Goal: Transaction & Acquisition: Obtain resource

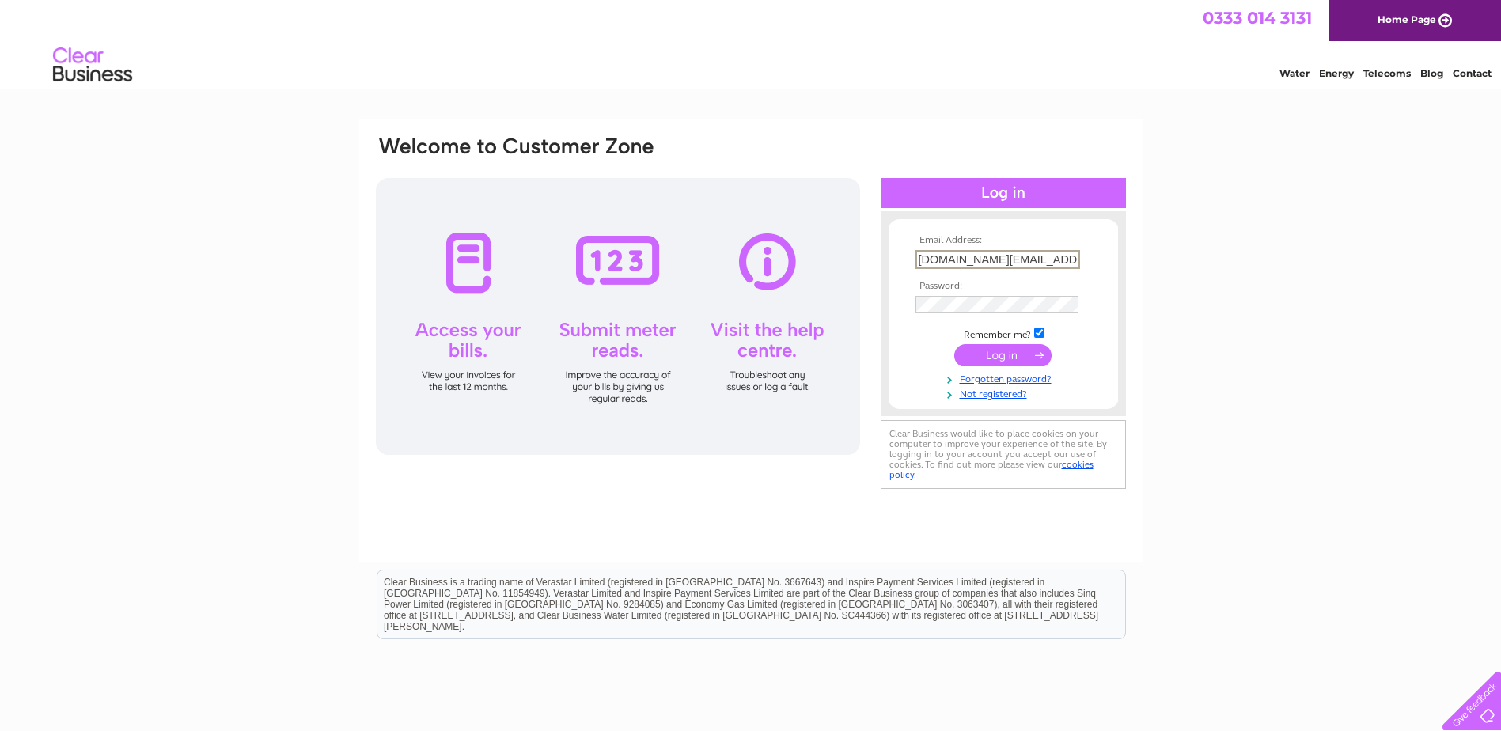
click at [1062, 258] on input "business.property@fife.gov.uk" at bounding box center [997, 259] width 165 height 19
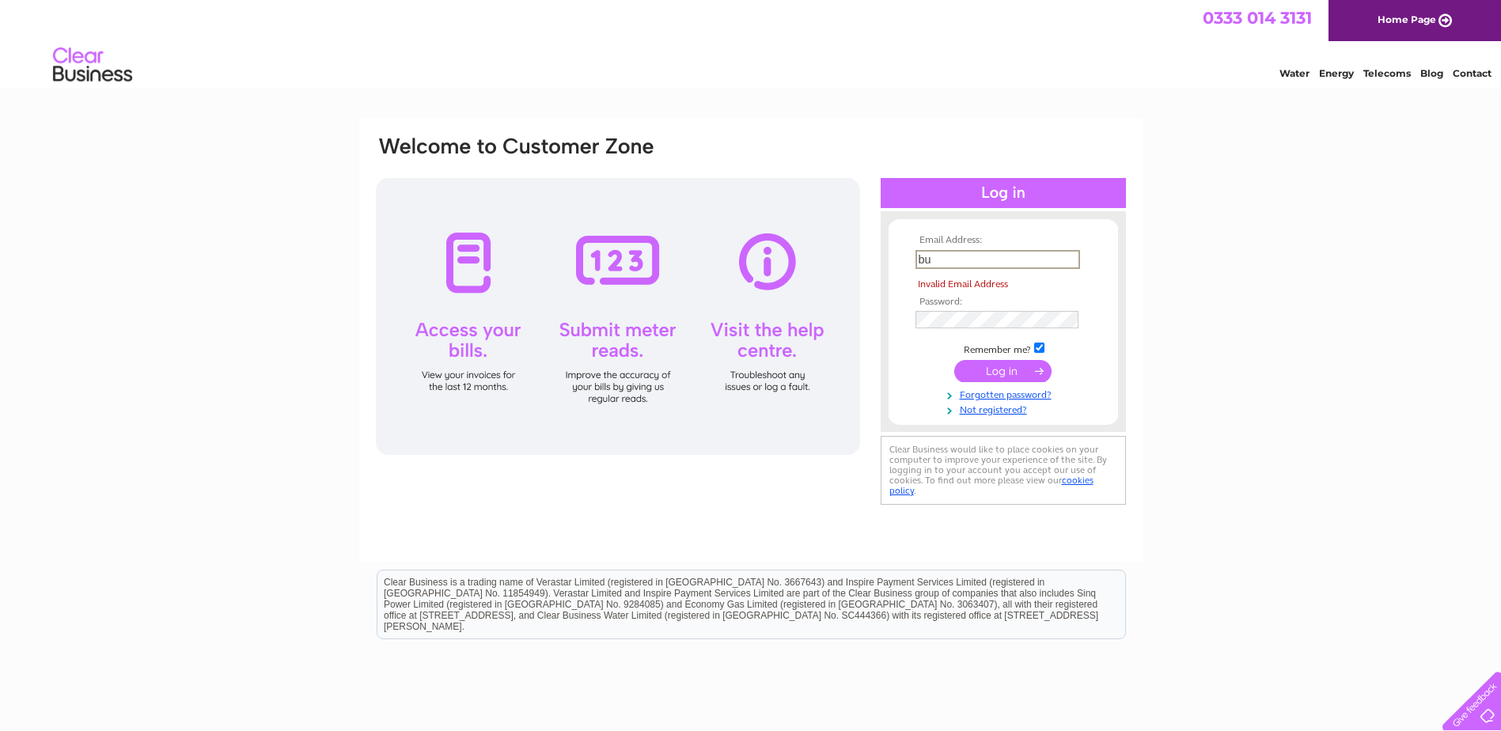
type input "b"
type input "nicola.galloway@fife.gov.uk"
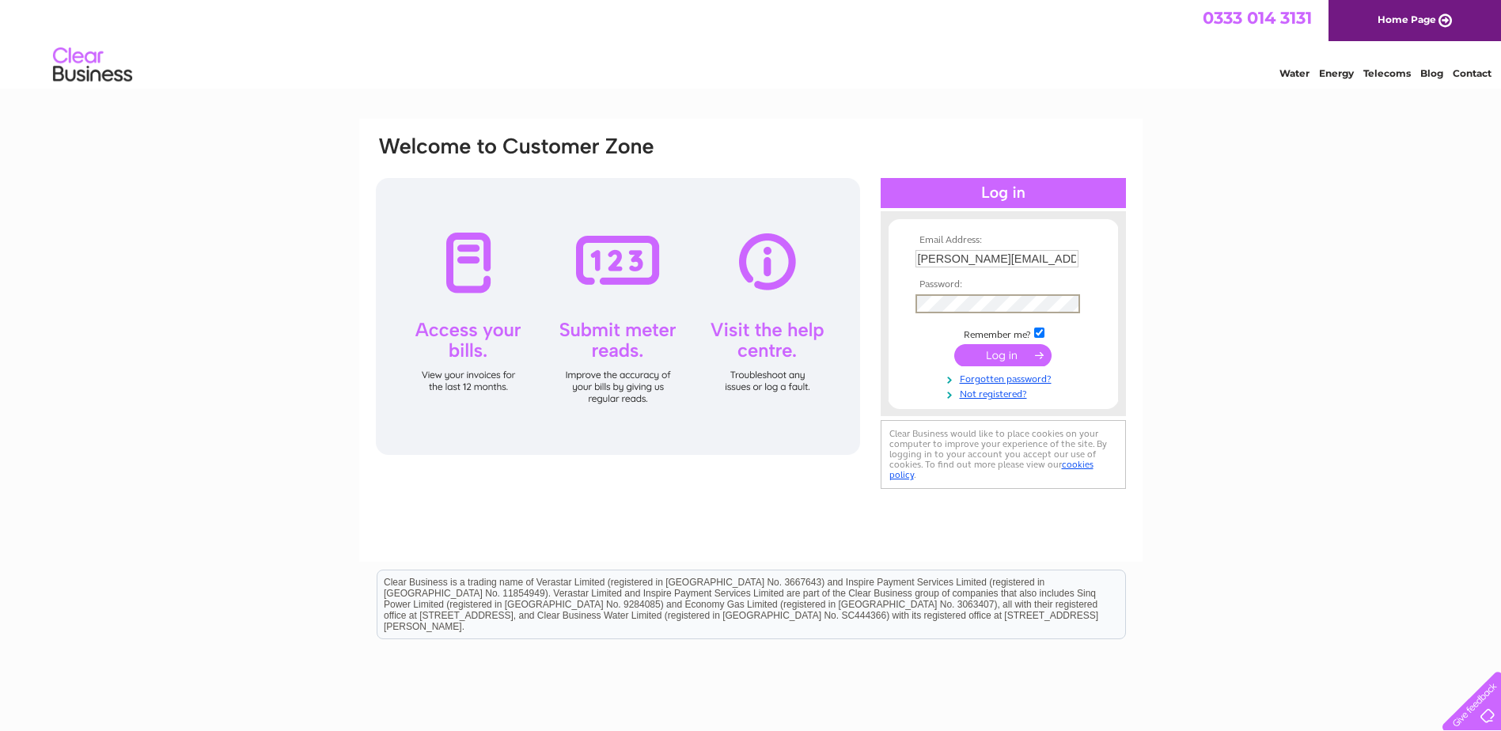
click at [703, 310] on div "Email Address: nicola.galloway@fife.gov.uk Password:" at bounding box center [750, 314] width 753 height 358
click at [954, 344] on input "submit" at bounding box center [1002, 355] width 97 height 22
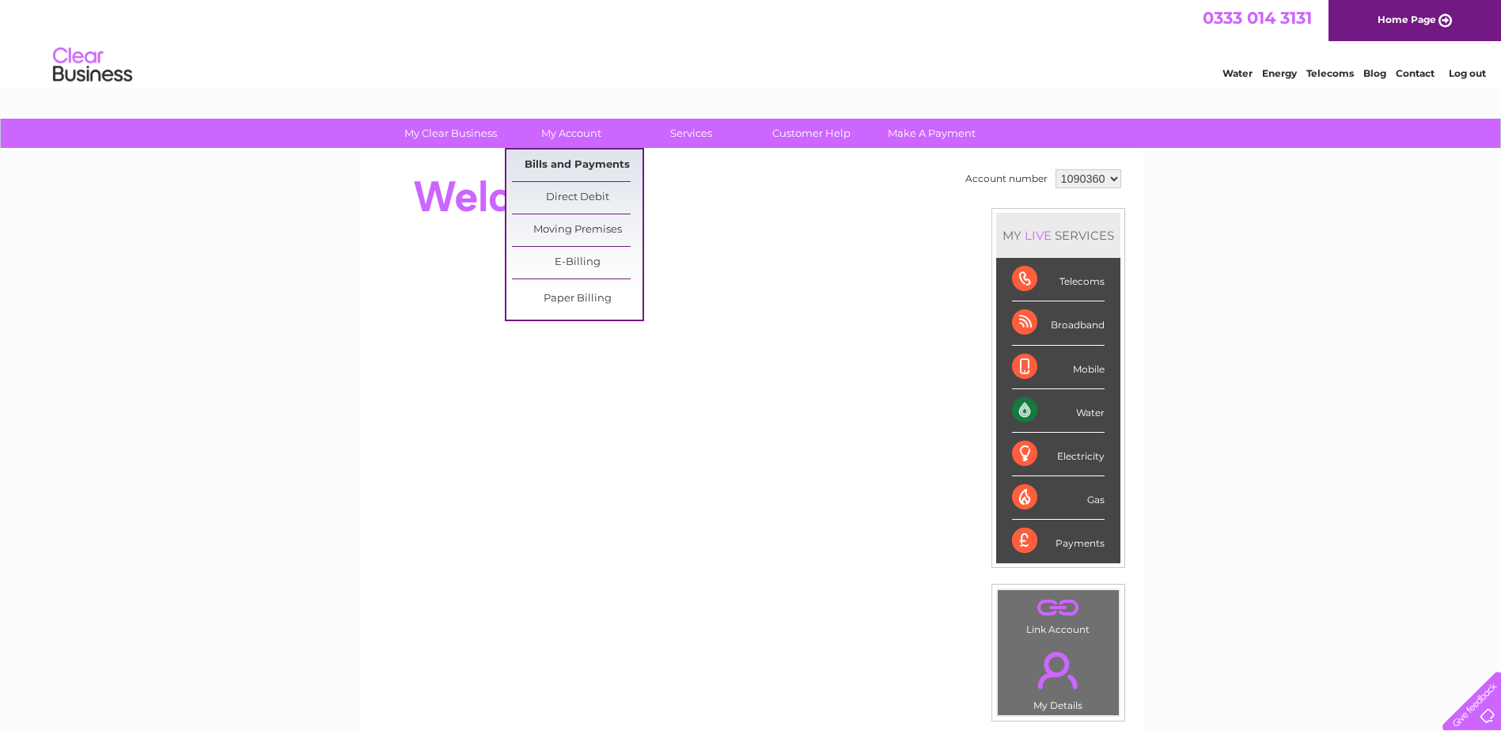
click at [542, 149] on ul "Bills and Payments Direct Debit Moving Premises E-Billing Paper Billing" at bounding box center [574, 234] width 139 height 173
click at [545, 161] on link "Bills and Payments" at bounding box center [577, 166] width 131 height 32
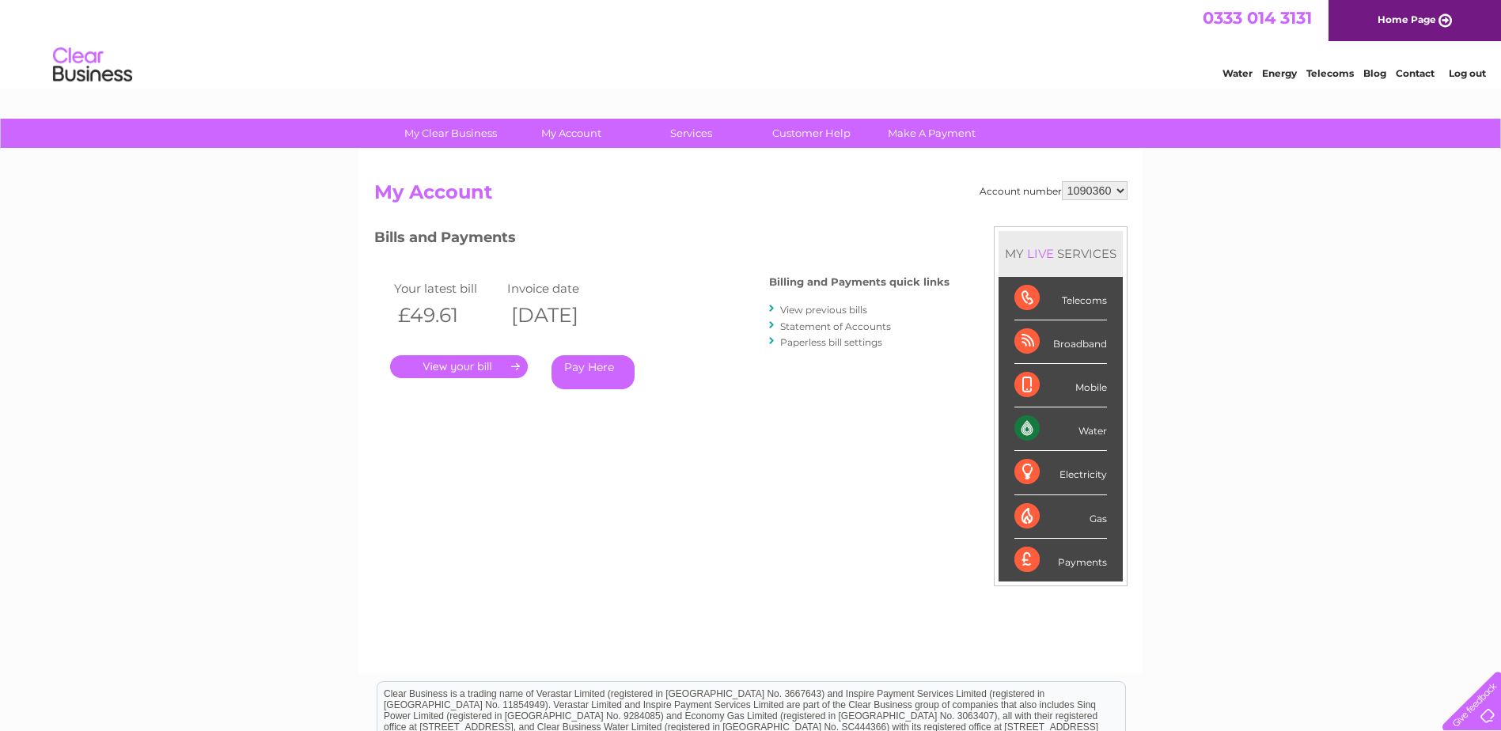
click at [493, 373] on link "." at bounding box center [459, 366] width 138 height 23
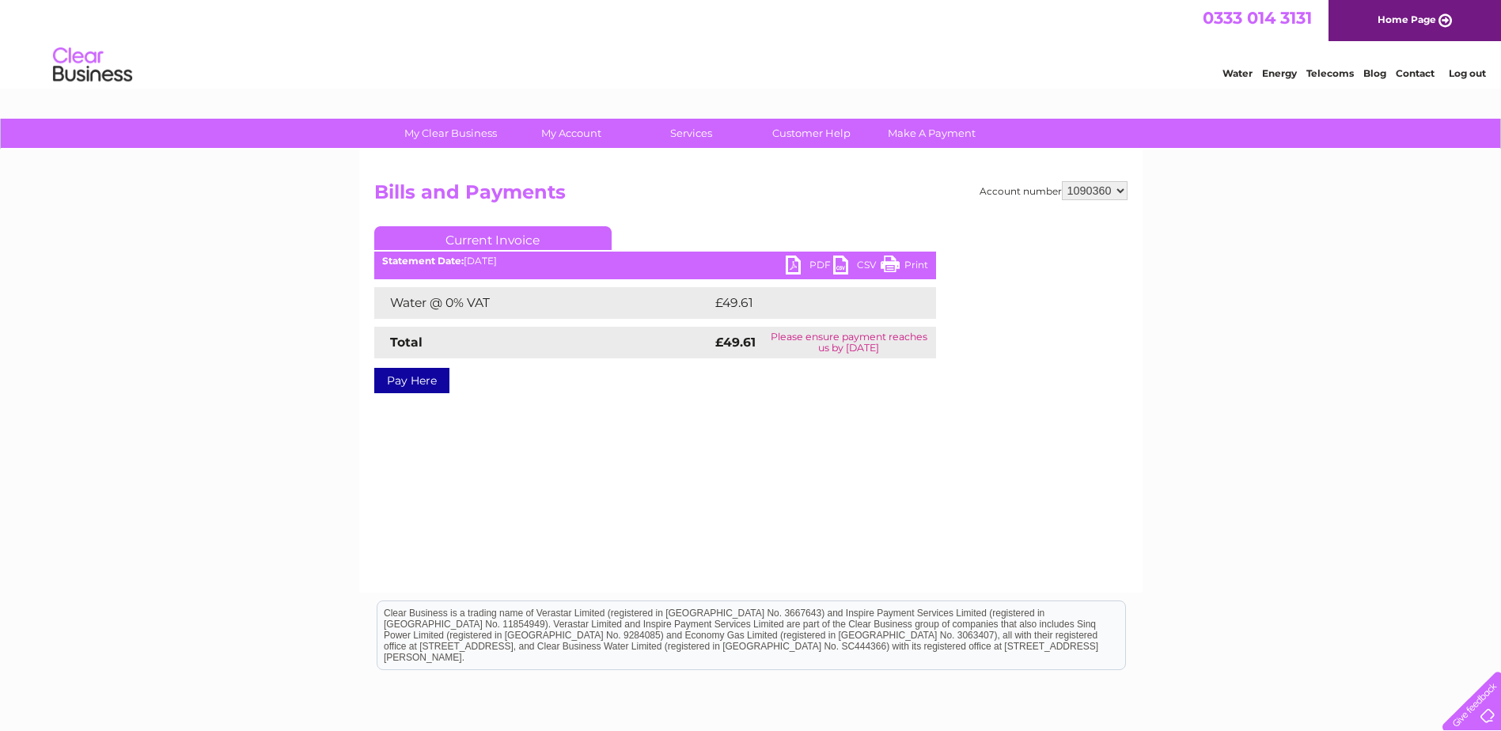
click at [799, 260] on link "PDF" at bounding box center [809, 267] width 47 height 23
drag, startPoint x: 1461, startPoint y: 75, endPoint x: 1429, endPoint y: 114, distance: 50.0
click at [1461, 77] on link "Log out" at bounding box center [1467, 73] width 37 height 12
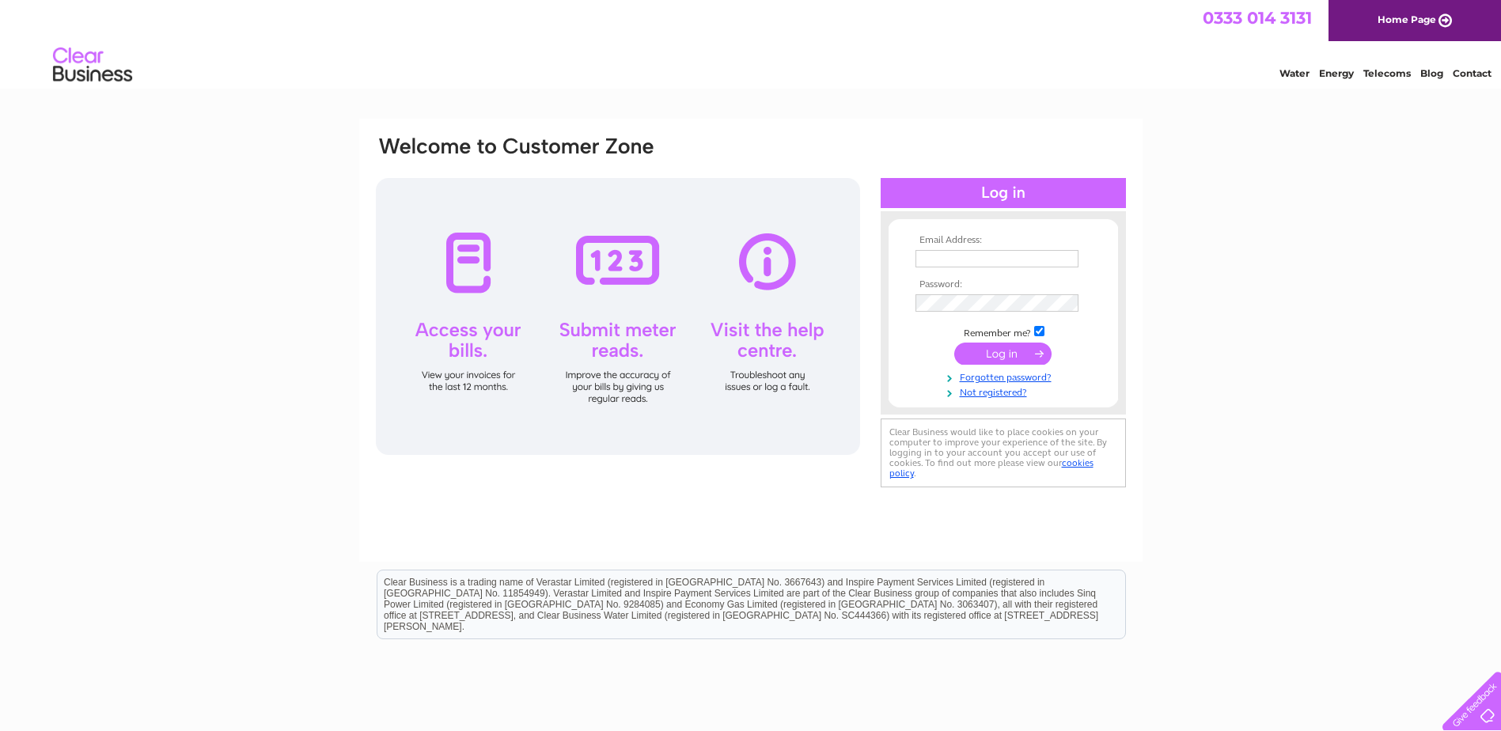
type input "business.property@fife.gov.uk"
click at [1020, 347] on input "submit" at bounding box center [1002, 354] width 97 height 22
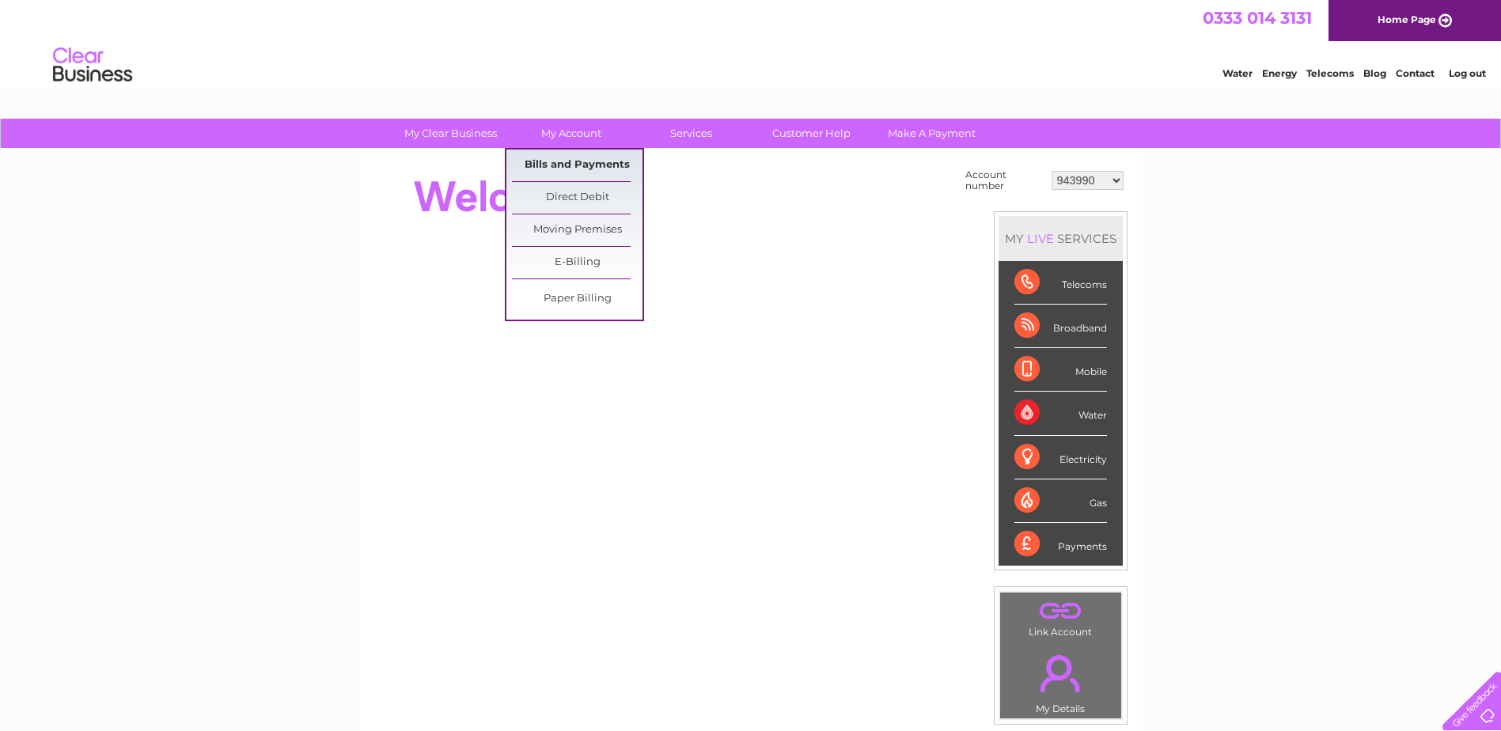
click at [570, 150] on link "Bills and Payments" at bounding box center [577, 166] width 131 height 32
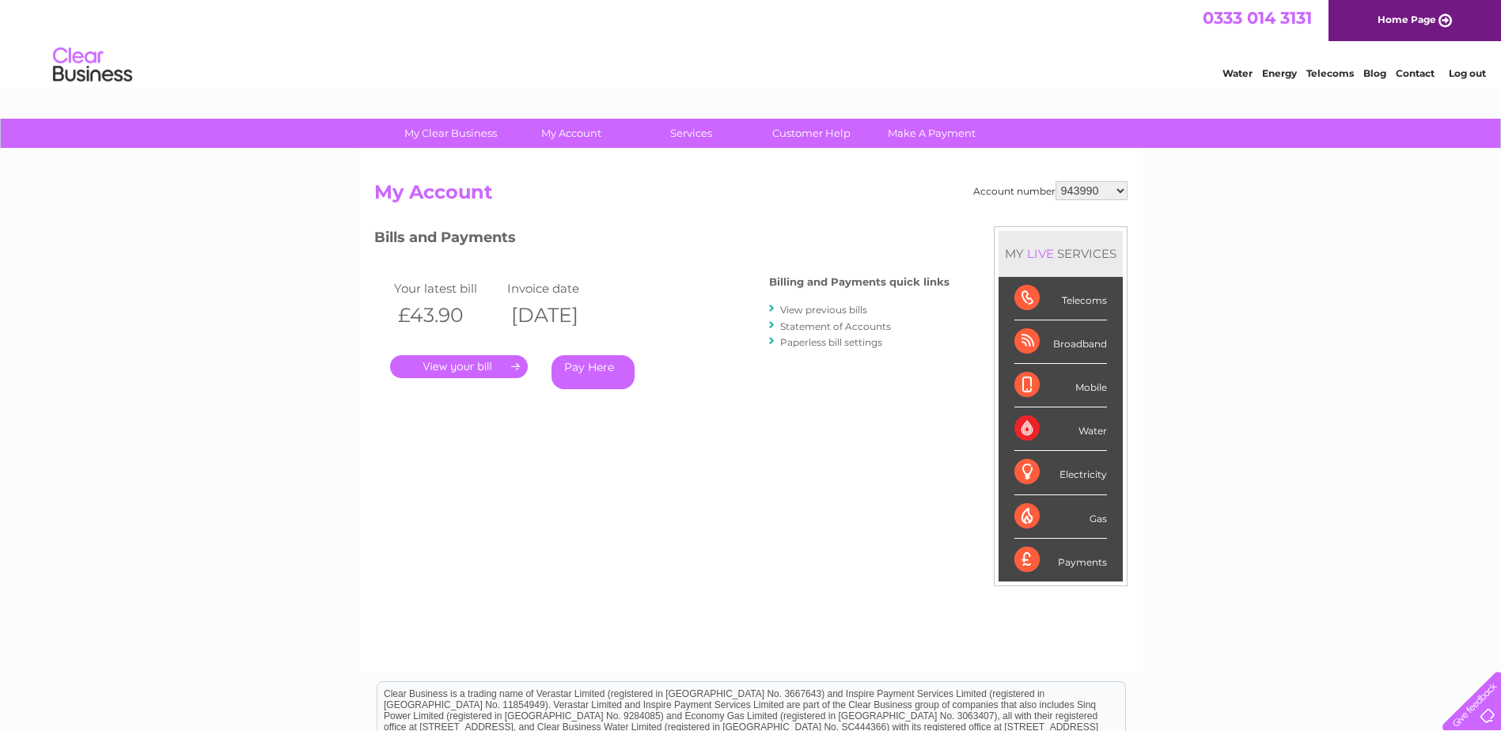
click at [1115, 193] on select "943990 997180 1100436 1136008 1145621 3025650 30264716 30265126 30274253 302771…" at bounding box center [1091, 190] width 72 height 19
select select "30322424"
click at [1055, 181] on select "943990 997180 1100436 1136008 1145621 3025650 30264716 30265126 30274253 302771…" at bounding box center [1091, 190] width 72 height 19
click at [504, 369] on link "." at bounding box center [459, 366] width 138 height 23
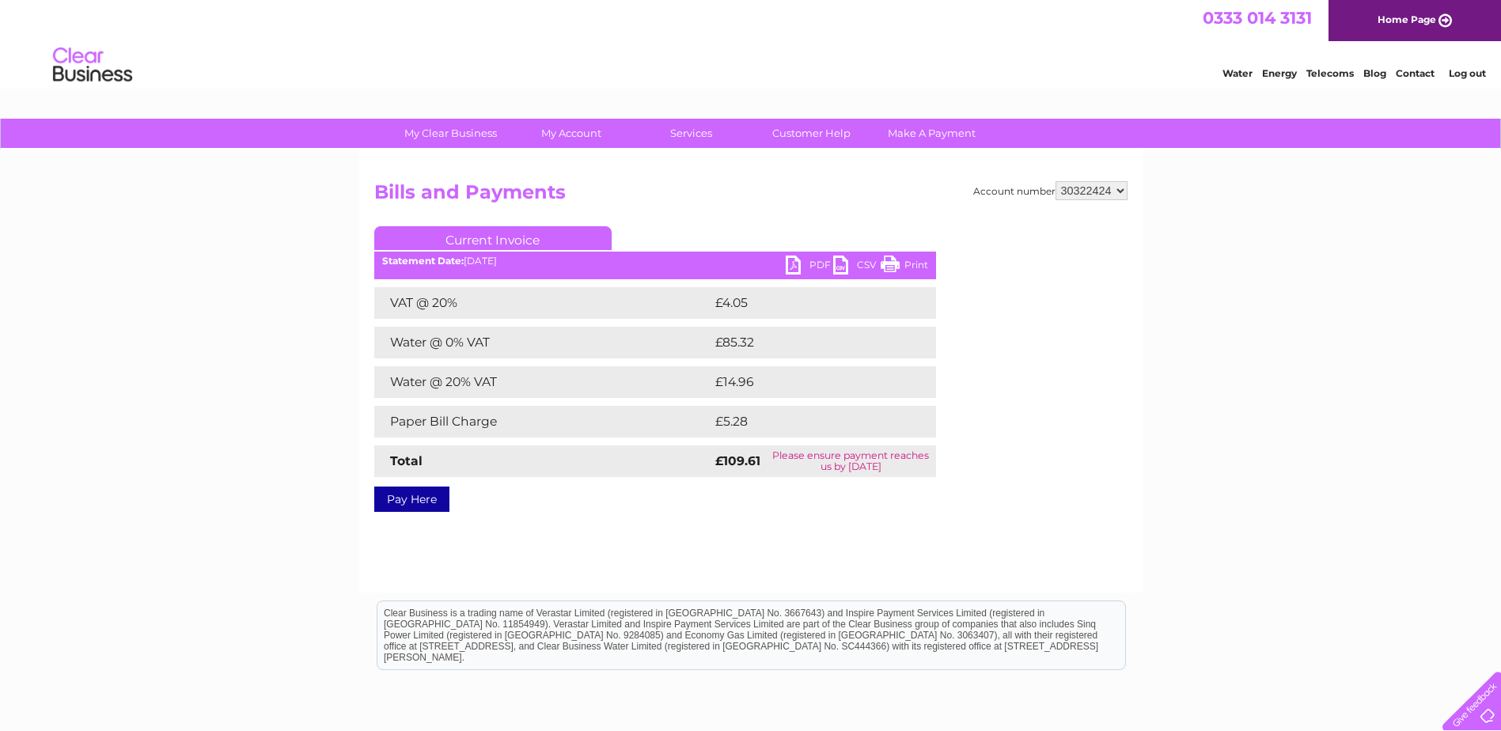
click at [798, 267] on link "PDF" at bounding box center [809, 267] width 47 height 23
